Goal: Information Seeking & Learning: Learn about a topic

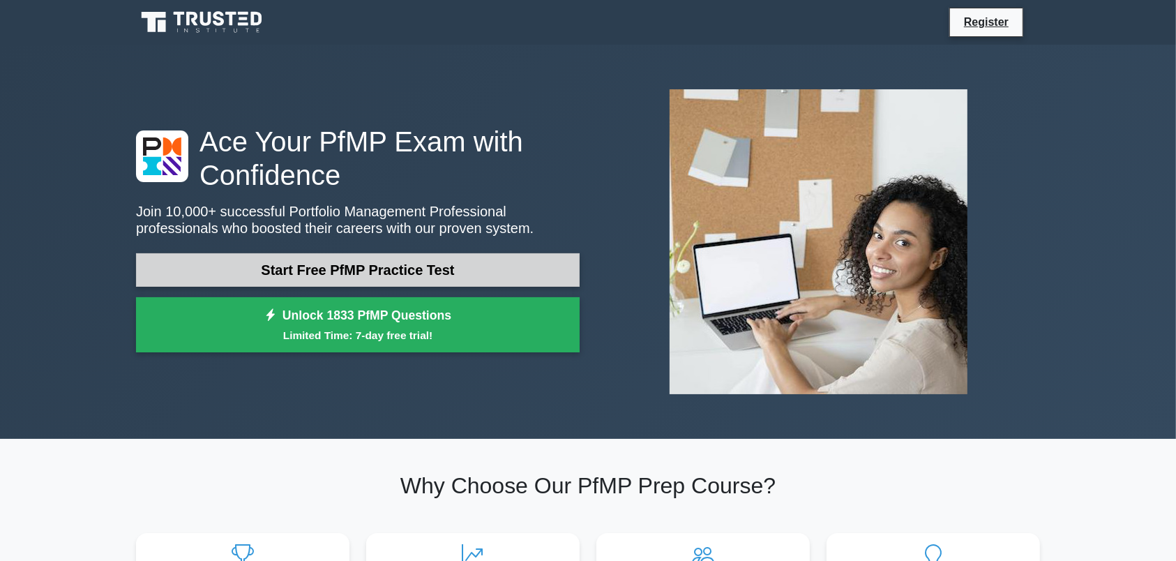
click at [407, 271] on link "Start Free PfMP Practice Test" at bounding box center [357, 269] width 443 height 33
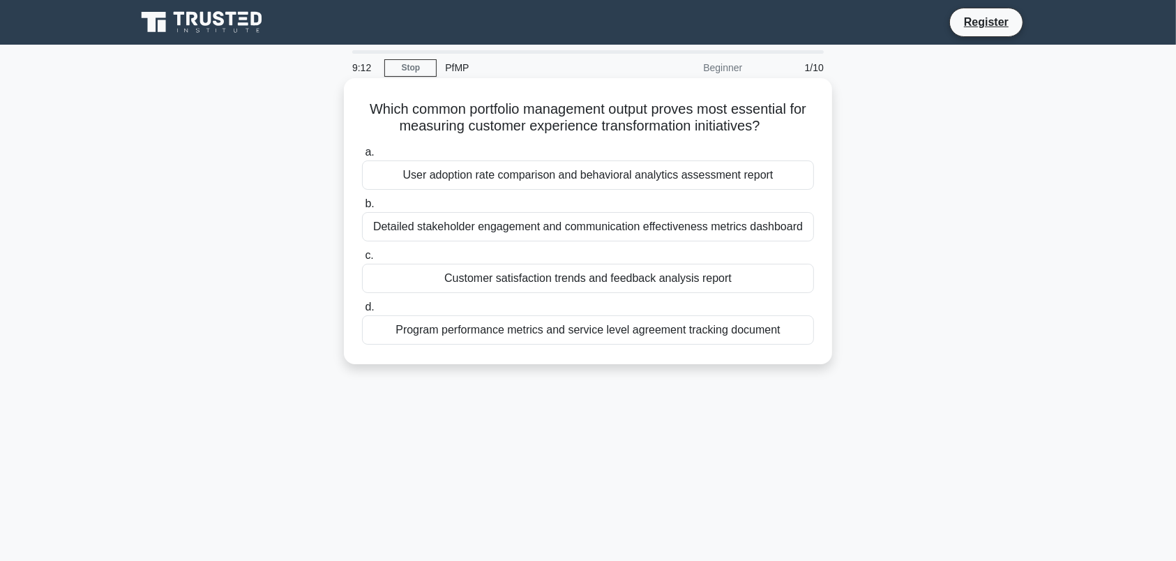
click at [428, 283] on div "Customer satisfaction trends and feedback analysis report" at bounding box center [588, 278] width 452 height 29
click at [362, 260] on input "c. Customer satisfaction trends and feedback analysis report" at bounding box center [362, 255] width 0 height 9
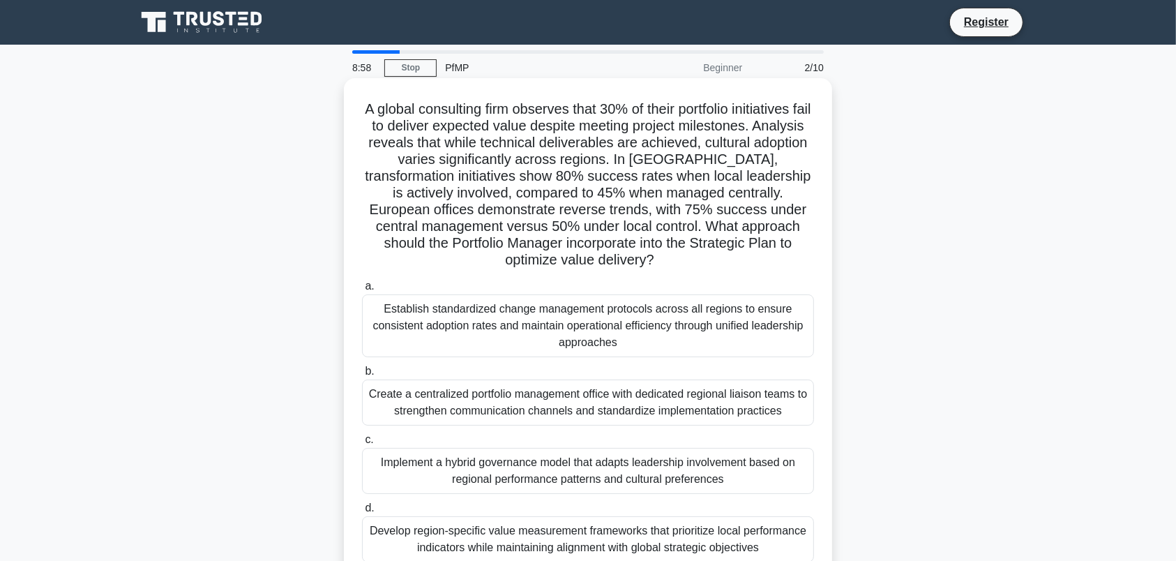
drag, startPoint x: 363, startPoint y: 110, endPoint x: 799, endPoint y: 248, distance: 456.9
click at [799, 248] on h5 "A global consulting firm observes that 30% of their portfolio initiatives fail …" at bounding box center [587, 184] width 455 height 169
copy icon ".spinner_0XTQ{transform-origin:center;animation:spinner_y6GP .75s linear infini…"
